Goal: Transaction & Acquisition: Purchase product/service

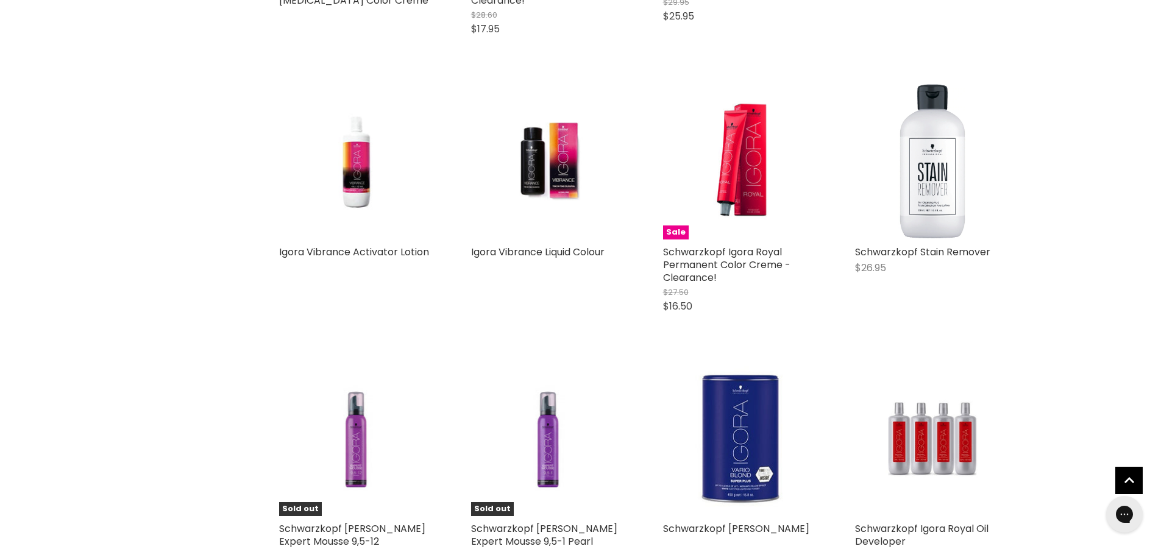
scroll to position [683, 0]
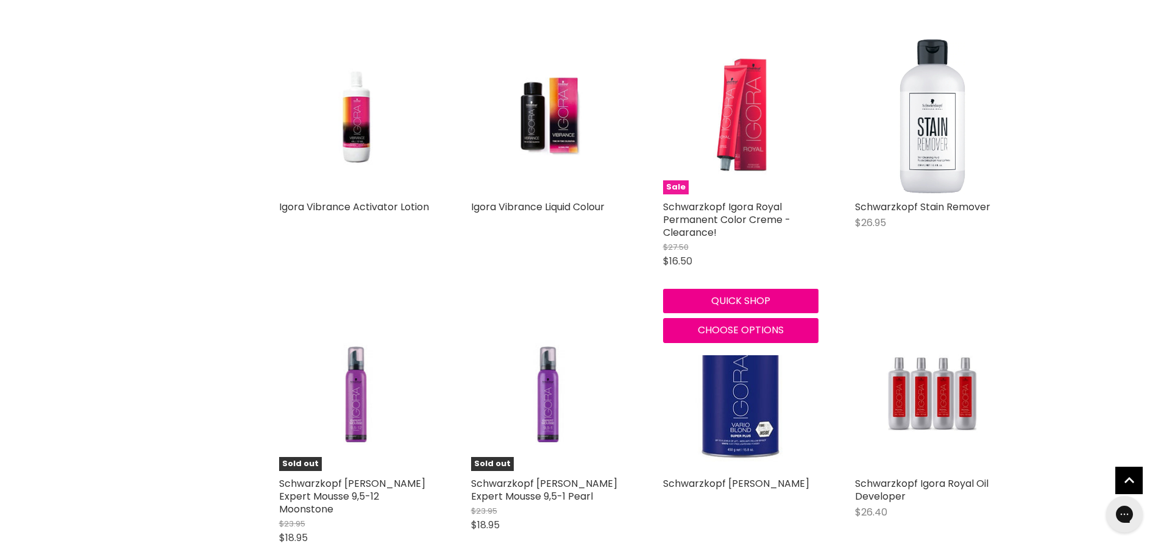
click at [712, 194] on img "Main content" at bounding box center [740, 116] width 103 height 155
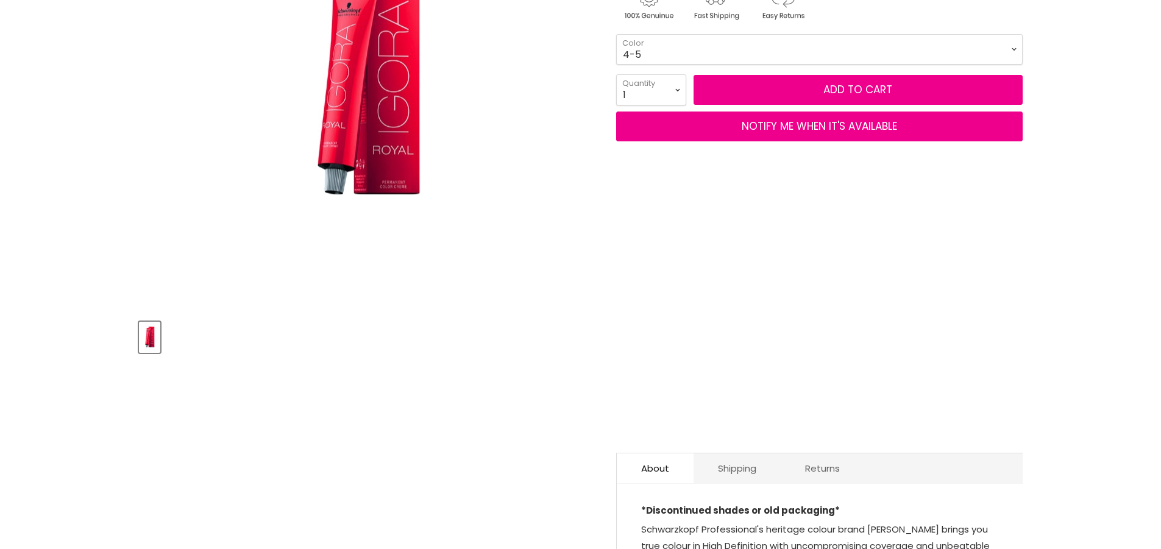
scroll to position [317, 0]
